Goal: Task Accomplishment & Management: Use online tool/utility

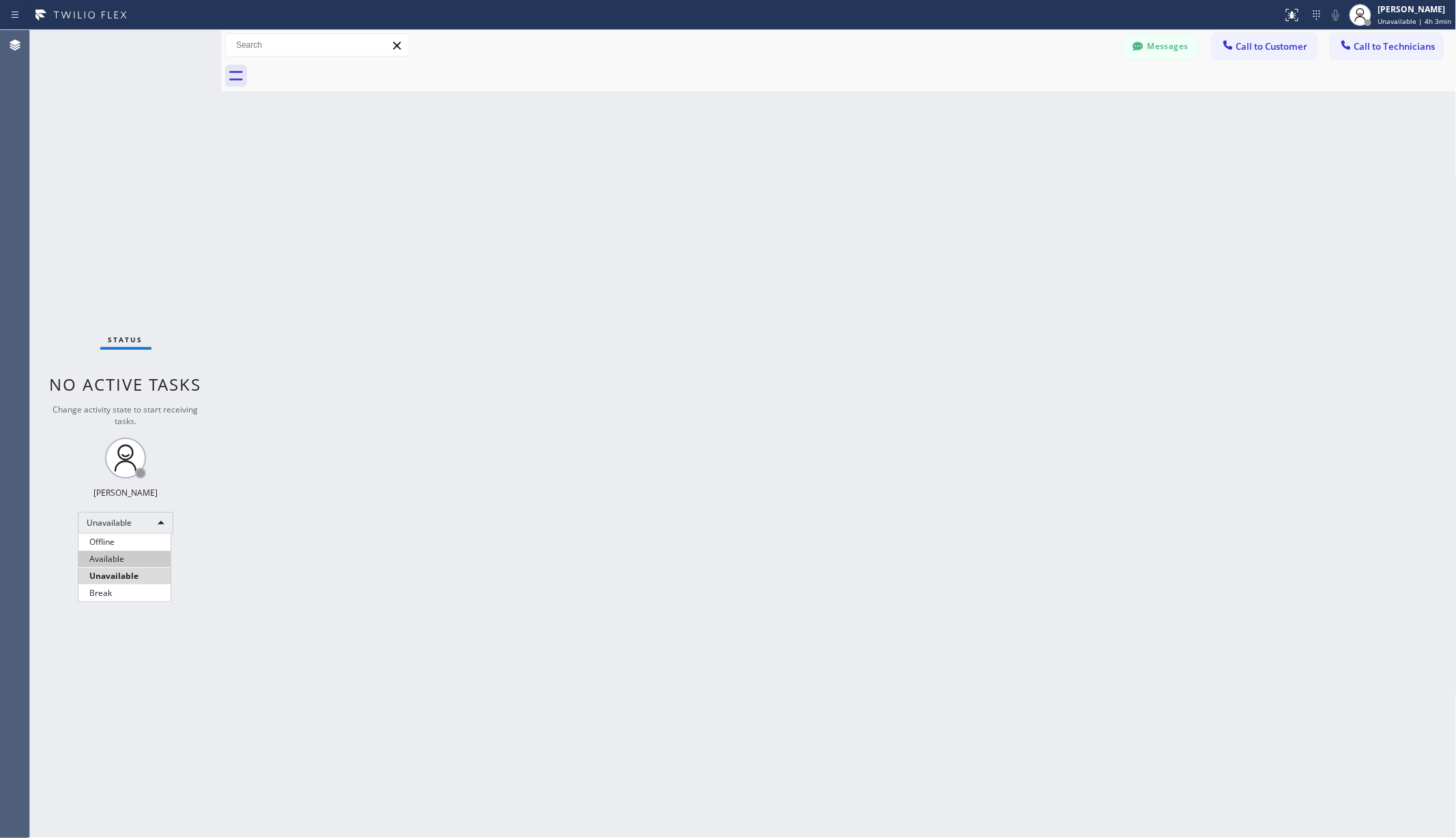
click at [119, 559] on li "Available" at bounding box center [124, 559] width 92 height 17
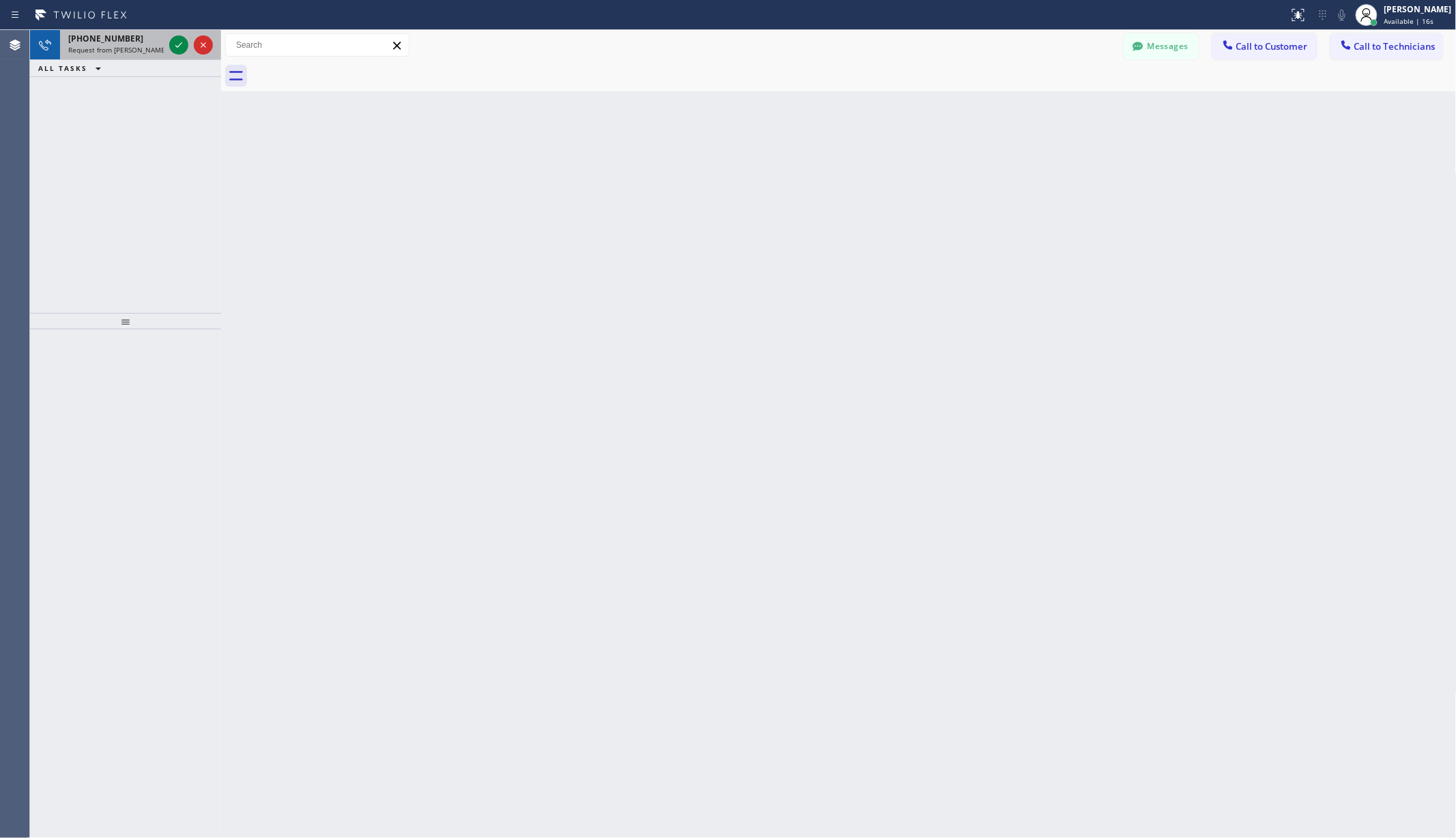
click at [170, 34] on div at bounding box center [191, 45] width 50 height 30
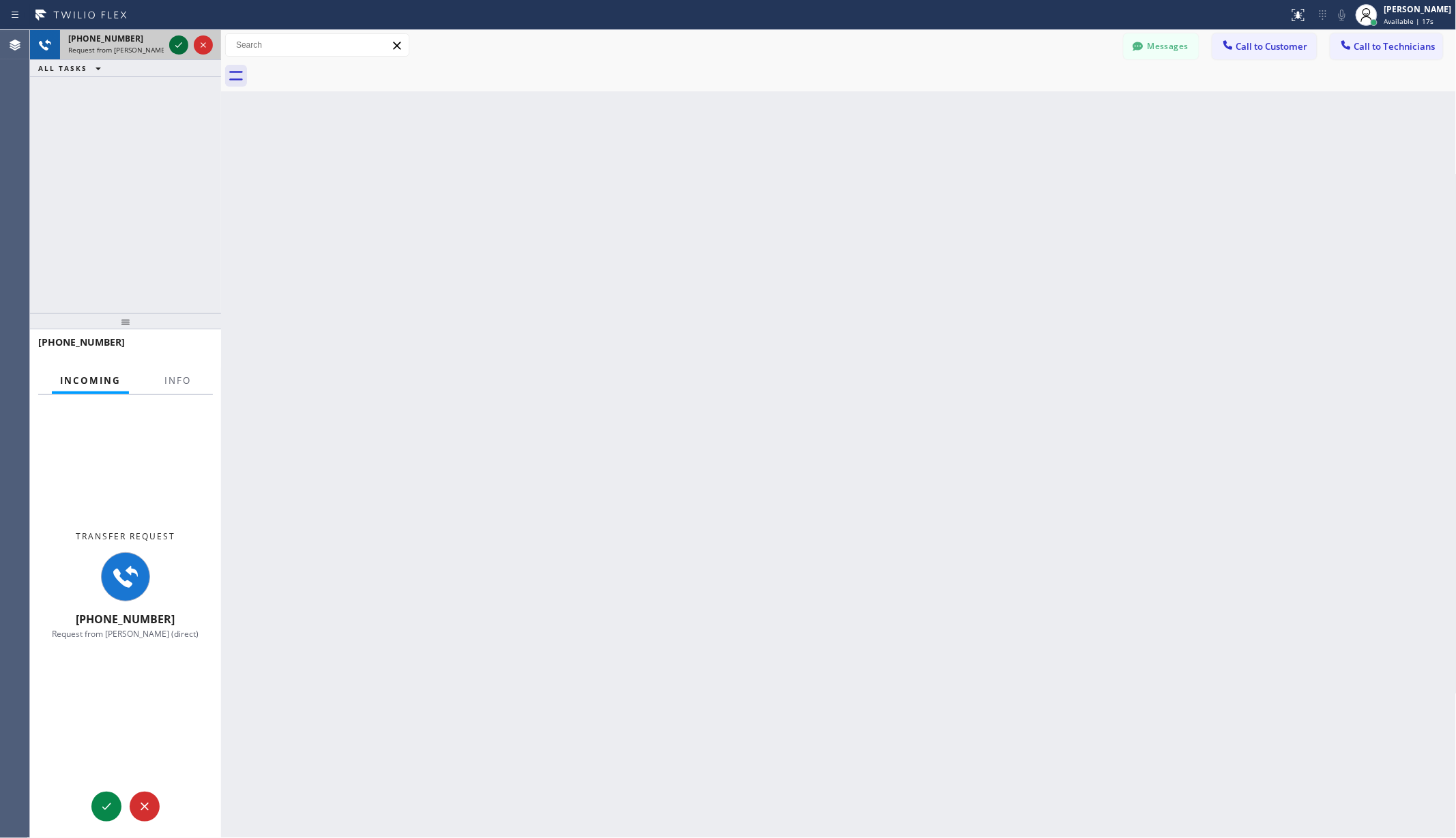
click at [176, 37] on icon at bounding box center [179, 45] width 17 height 17
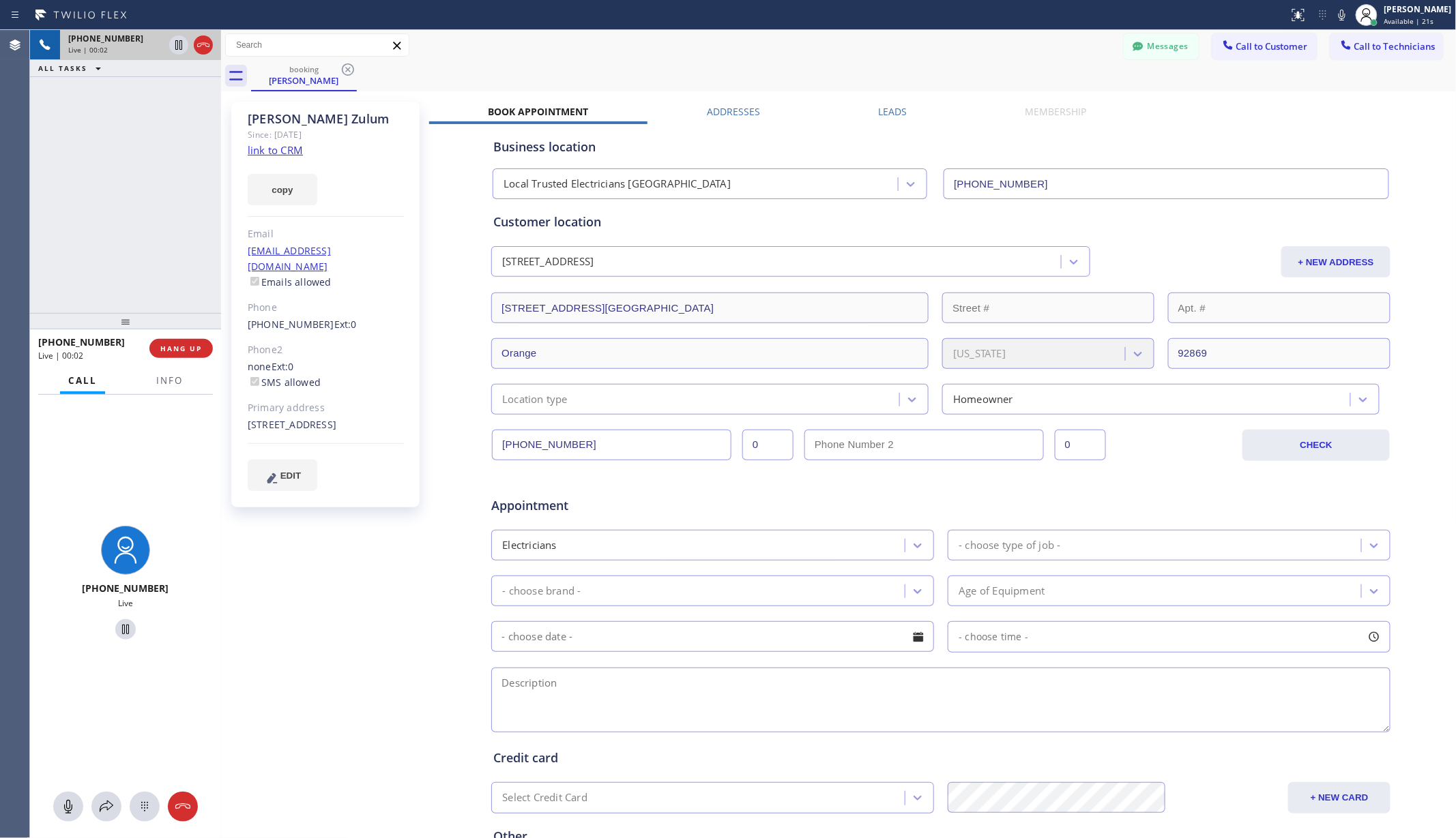
type input "[PHONE_NUMBER]"
click at [788, 72] on div "booking [PERSON_NAME]" at bounding box center [853, 75] width 1205 height 31
click at [691, 71] on div "booking [PERSON_NAME]" at bounding box center [853, 75] width 1205 height 31
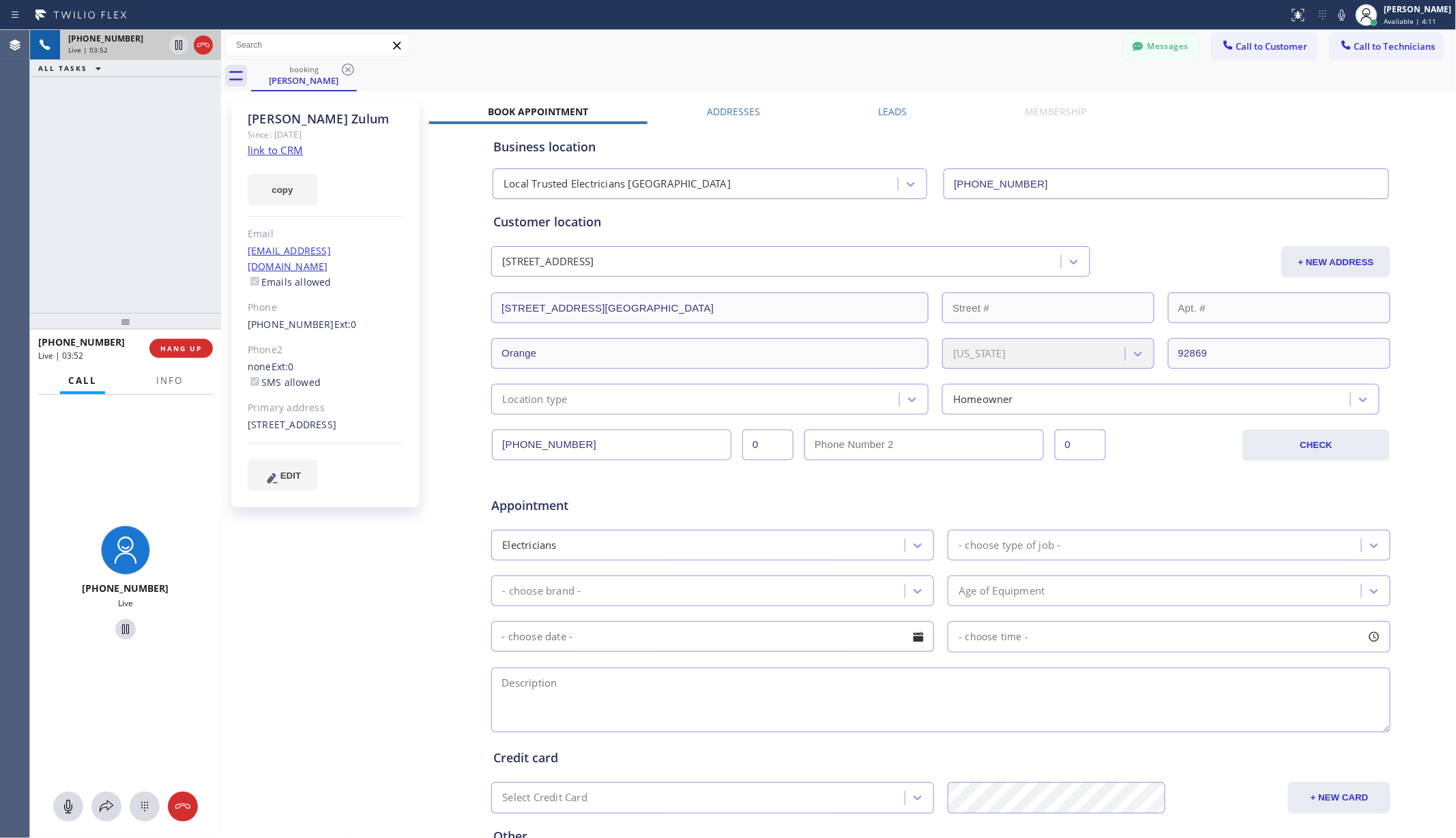
click at [362, 642] on div "[PERSON_NAME] Since: [DATE] link to CRM copy Email [EMAIL_ADDRESS][DOMAIN_NAME]…" at bounding box center [326, 537] width 204 height 884
click at [200, 344] on span "HANG UP" at bounding box center [182, 349] width 42 height 10
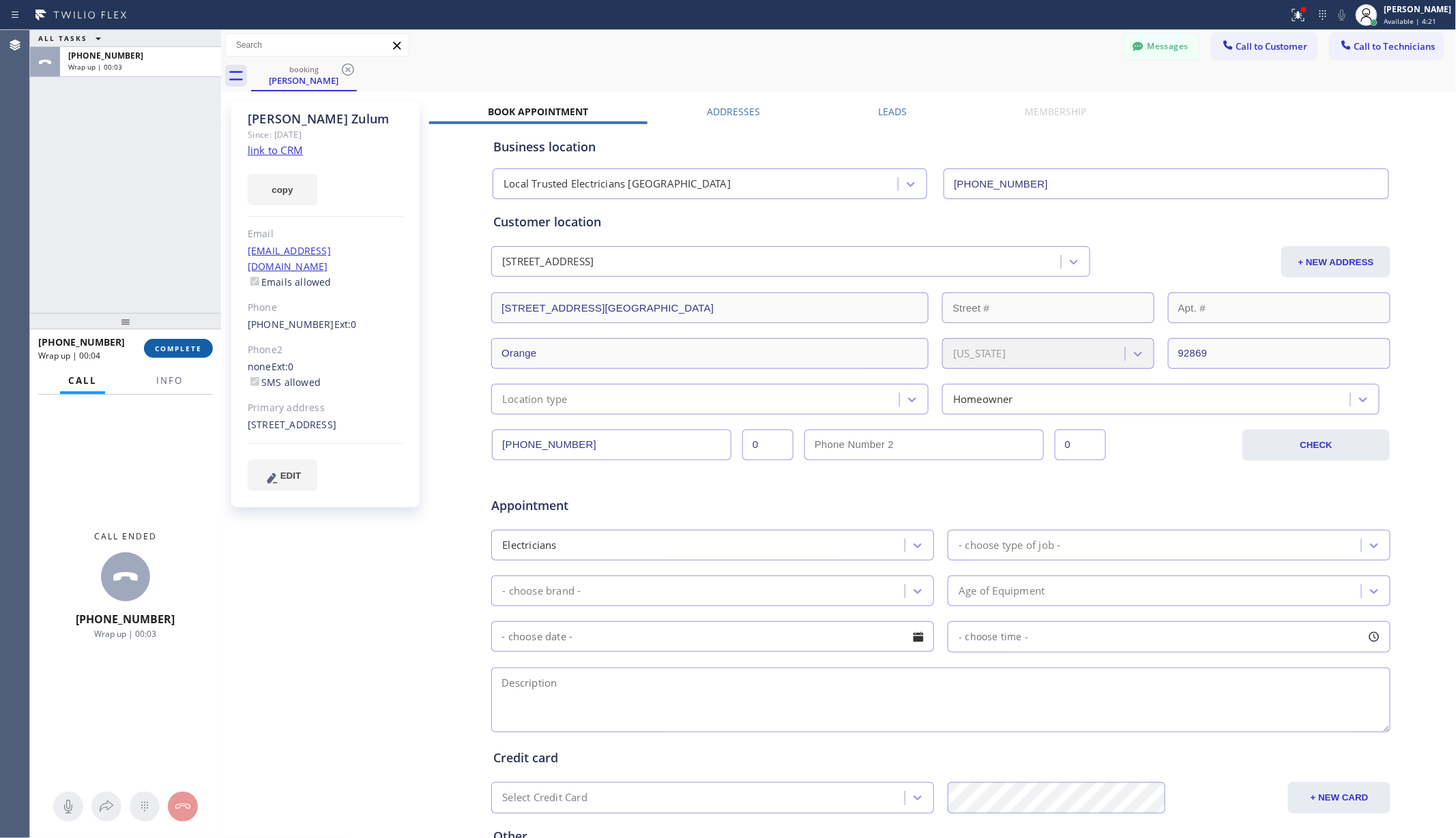
click at [195, 349] on span "COMPLETE" at bounding box center [178, 349] width 47 height 10
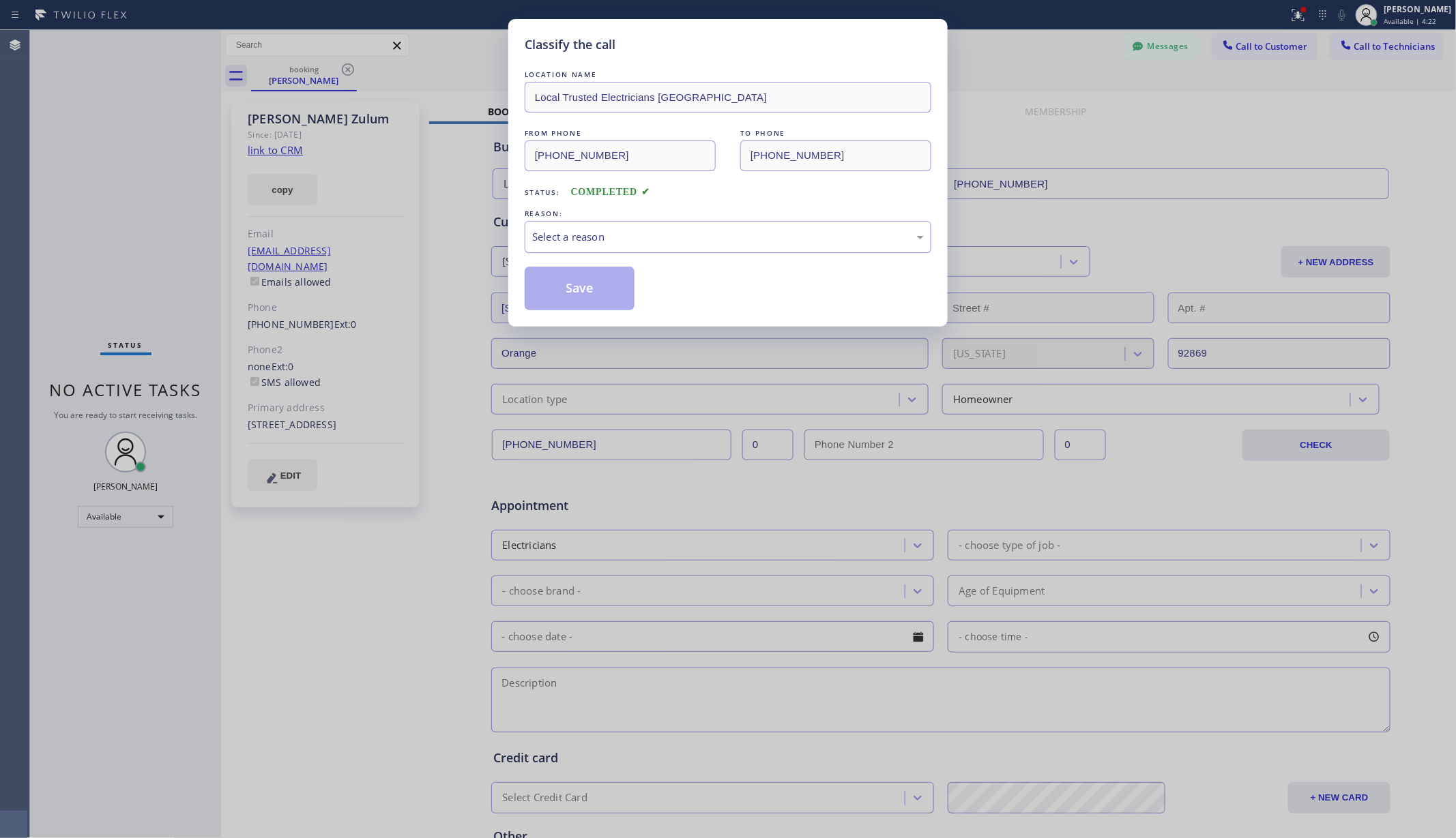
click at [676, 247] on div "Select a reason" at bounding box center [728, 237] width 407 height 32
click at [598, 276] on button "Save" at bounding box center [579, 289] width 110 height 44
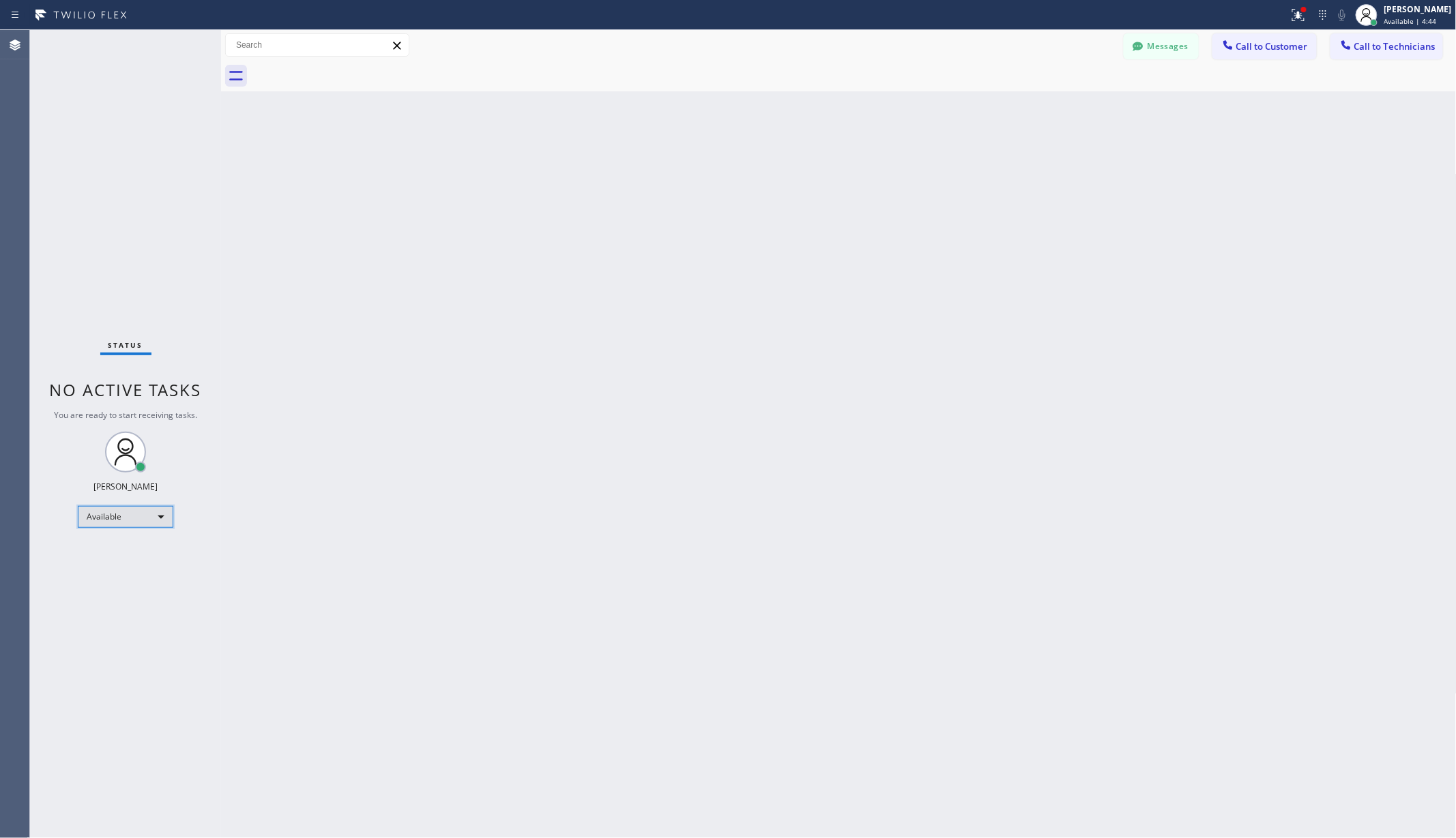
click at [113, 519] on div "Available" at bounding box center [125, 517] width 95 height 22
click at [123, 570] on li "Unavailable" at bounding box center [124, 570] width 92 height 17
click at [221, 570] on div at bounding box center [221, 433] width 0 height 808
drag, startPoint x: 402, startPoint y: 715, endPoint x: 274, endPoint y: 806, distance: 157.1
click at [402, 715] on div "Back to Dashboard Change Sender ID Customers Technicians AA [PERSON_NAME] [DATE…" at bounding box center [839, 433] width 1236 height 808
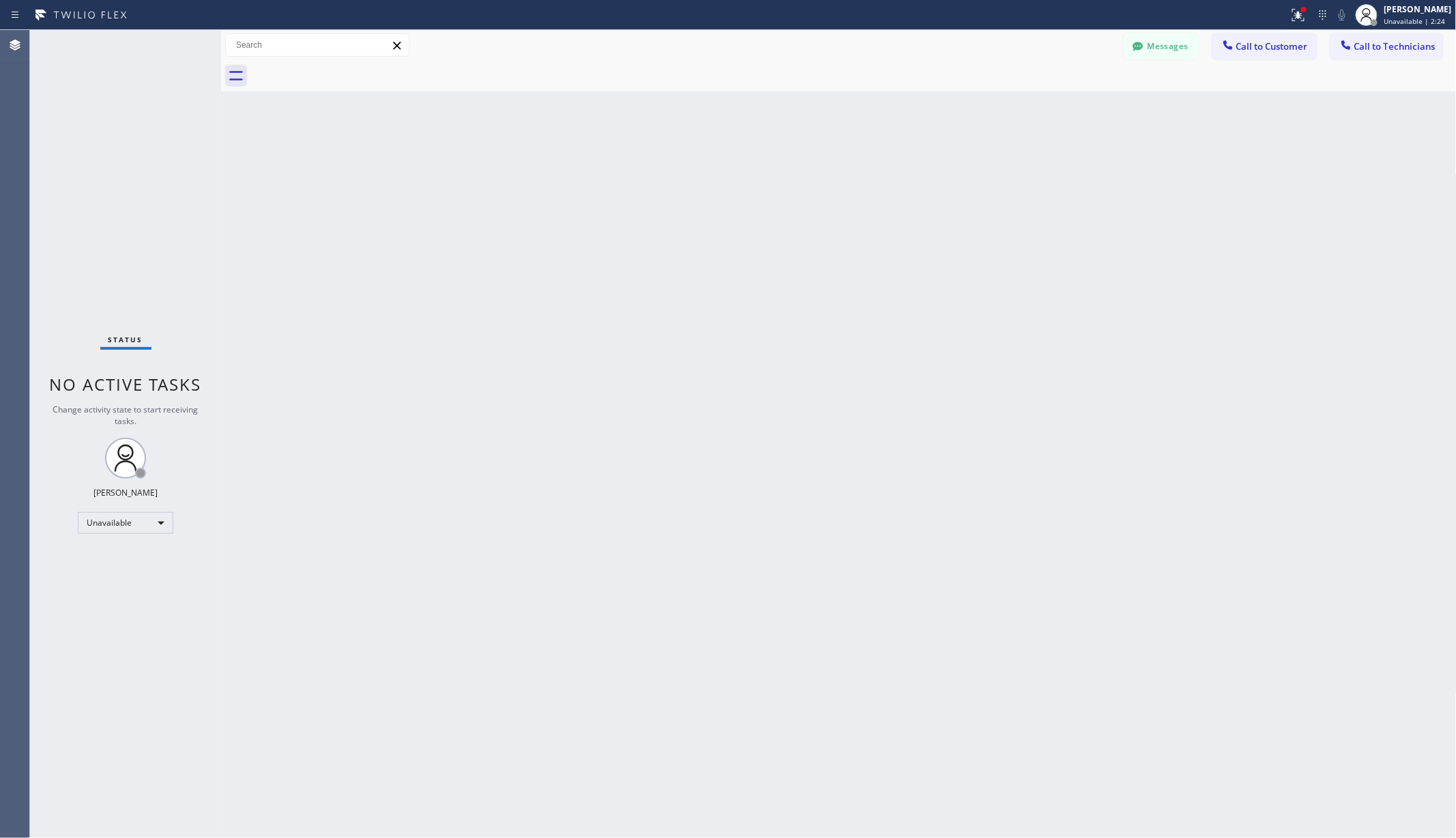
click at [320, 159] on div "Back to Dashboard Change Sender ID Customers Technicians AA [PERSON_NAME] [DATE…" at bounding box center [839, 433] width 1236 height 808
